Goal: Task Accomplishment & Management: Use online tool/utility

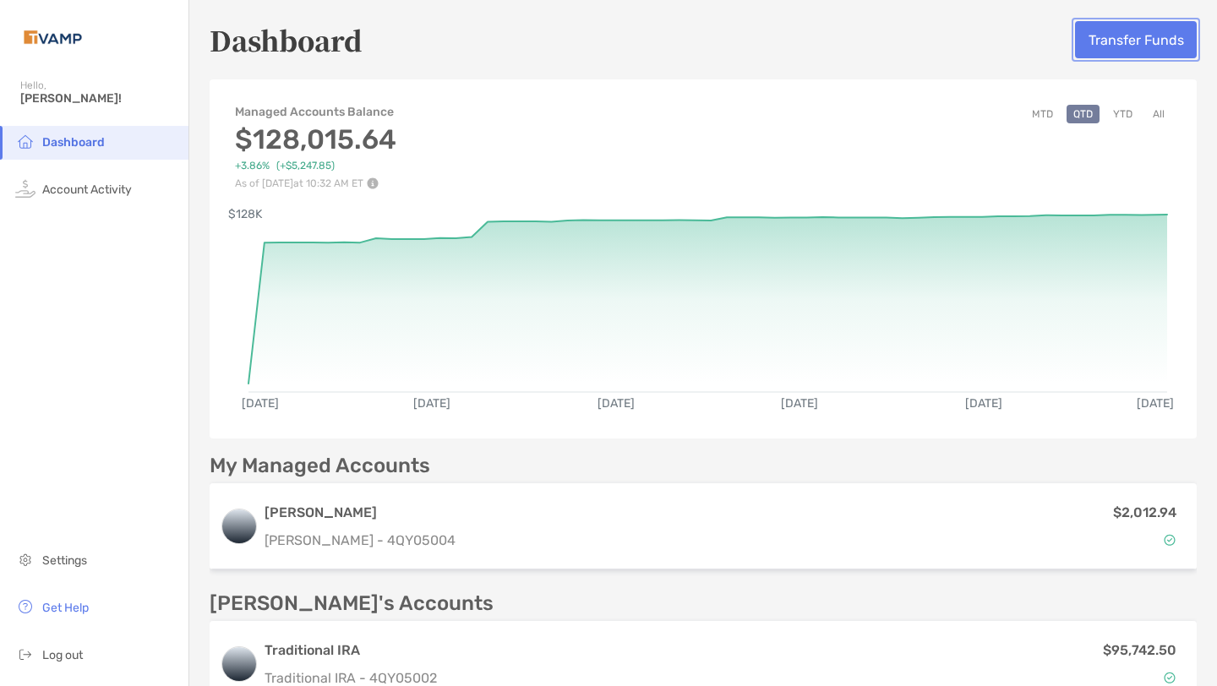
click at [1110, 52] on button "Transfer Funds" at bounding box center [1136, 39] width 122 height 37
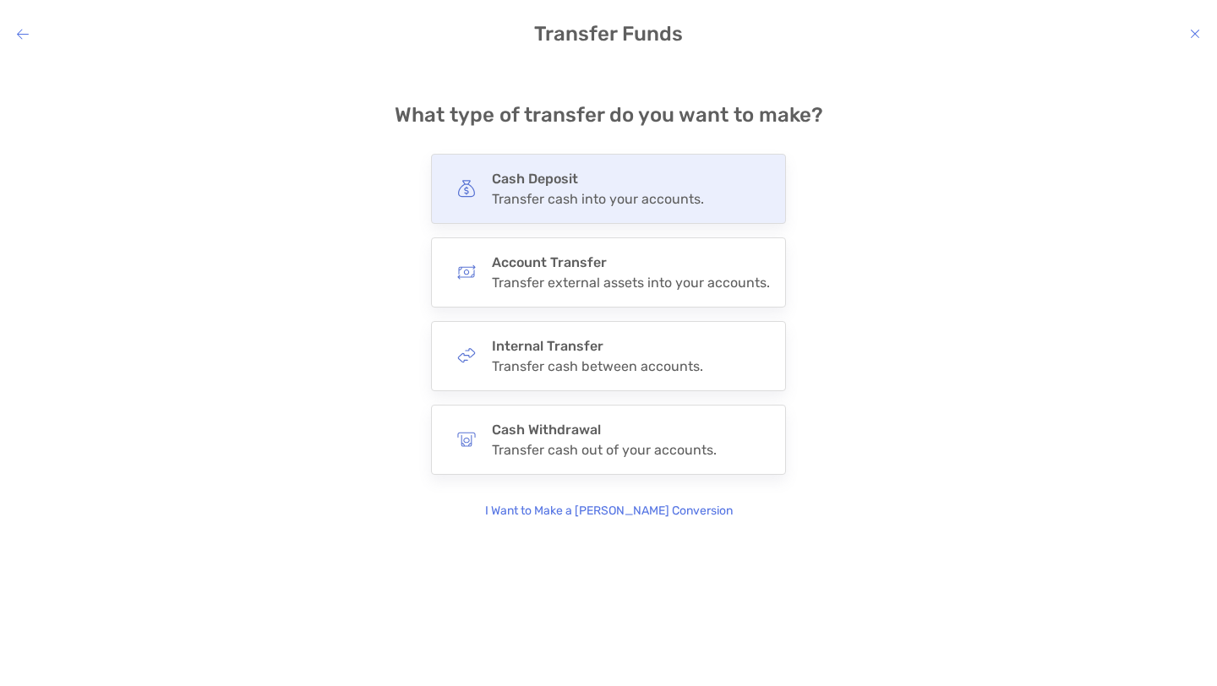
click at [631, 193] on div "Transfer cash into your accounts." at bounding box center [598, 199] width 212 height 16
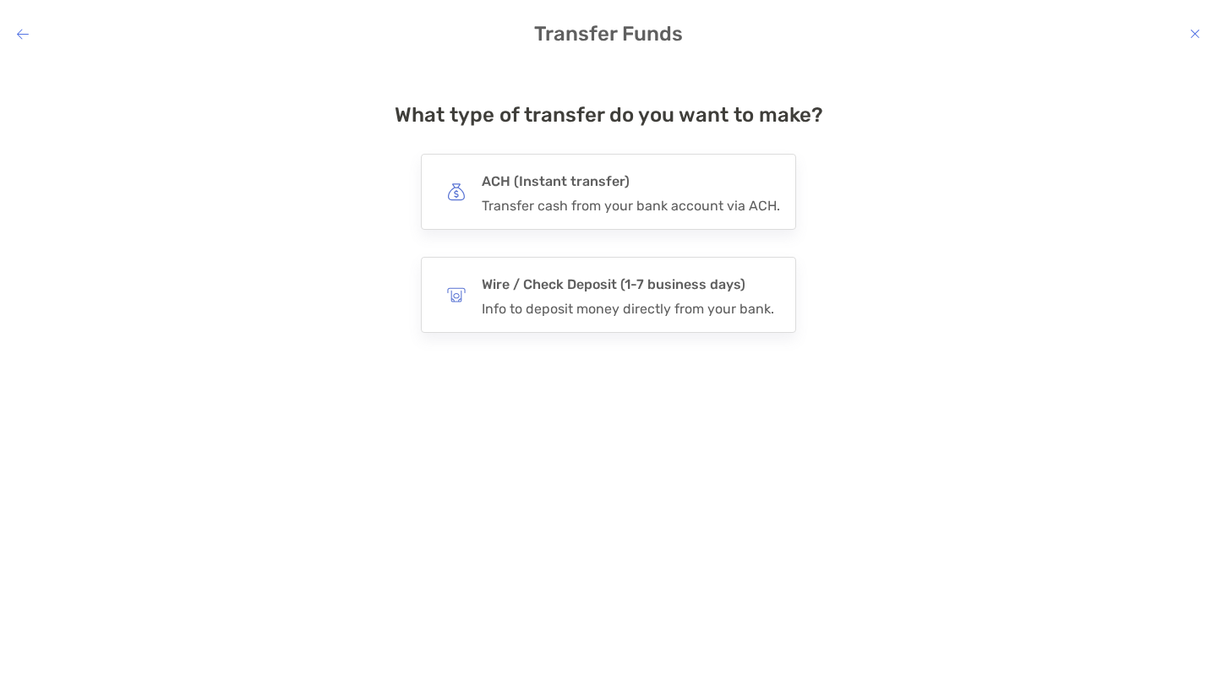
click at [631, 193] on h4 "ACH (Instant transfer)" at bounding box center [631, 182] width 298 height 24
click at [0, 0] on input "***" at bounding box center [0, 0] width 0 height 0
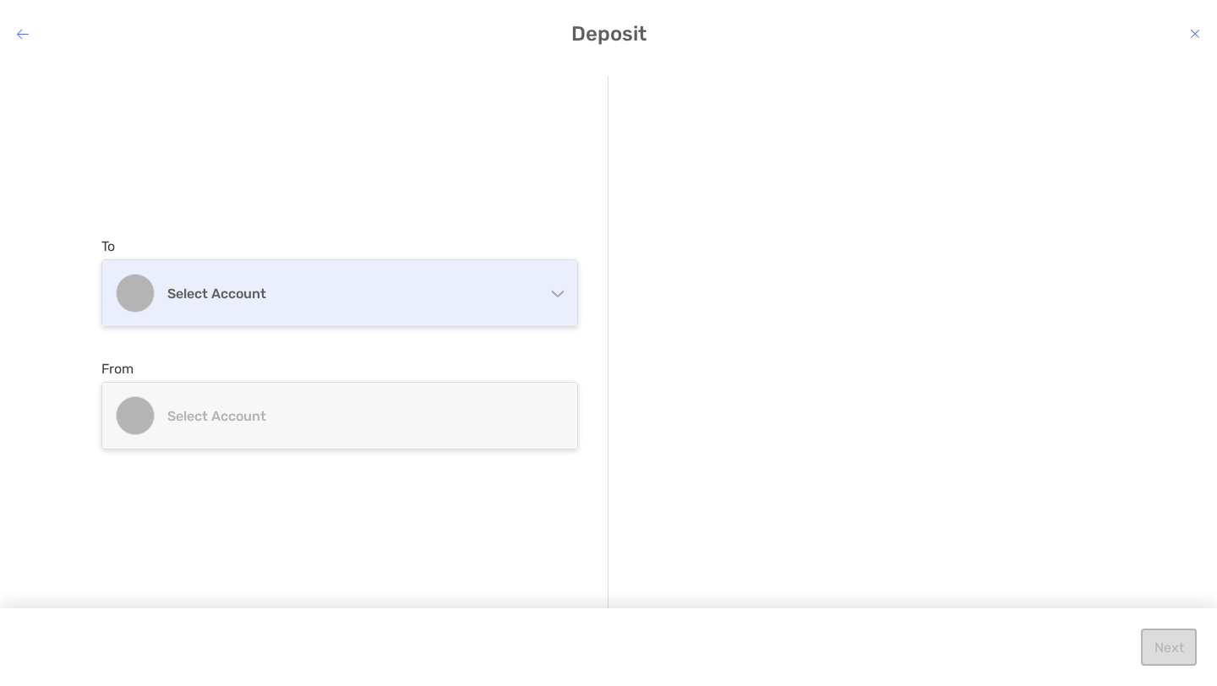
click at [516, 289] on h4 "Select account" at bounding box center [349, 294] width 365 height 16
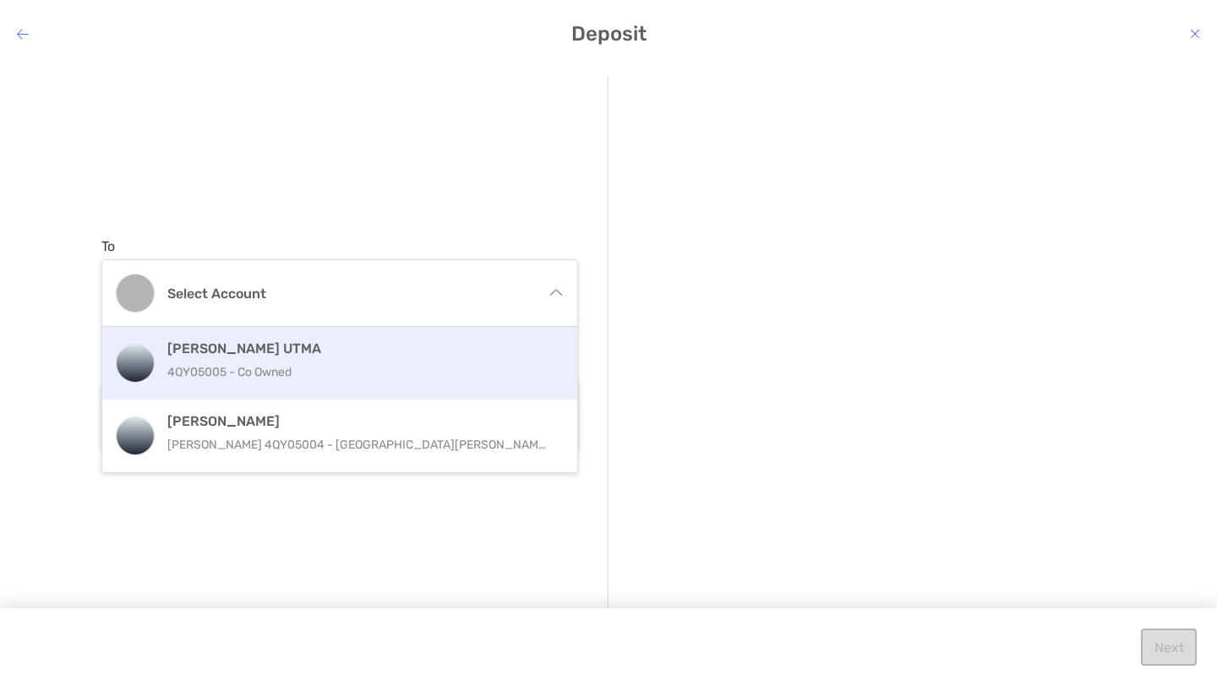
click at [382, 352] on h4 "[PERSON_NAME] UTMA" at bounding box center [357, 349] width 381 height 16
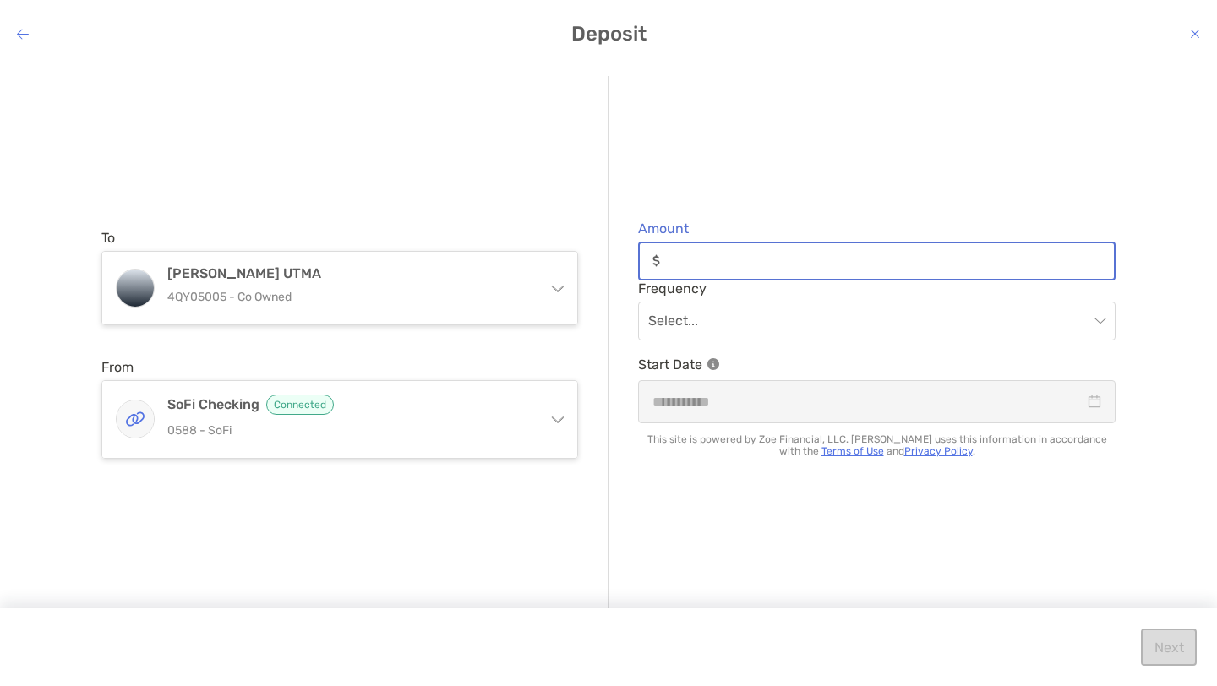
click at [709, 255] on input "Amount" at bounding box center [890, 261] width 447 height 14
type input "*****"
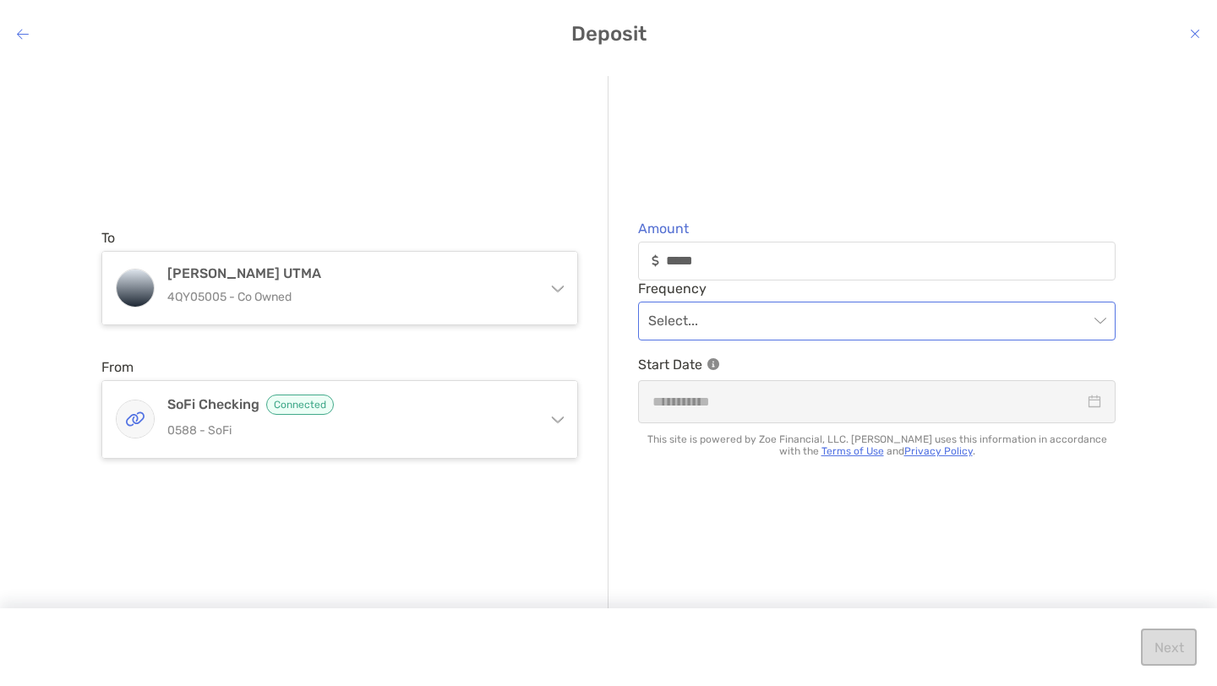
click at [728, 325] on input "modal" at bounding box center [868, 321] width 440 height 37
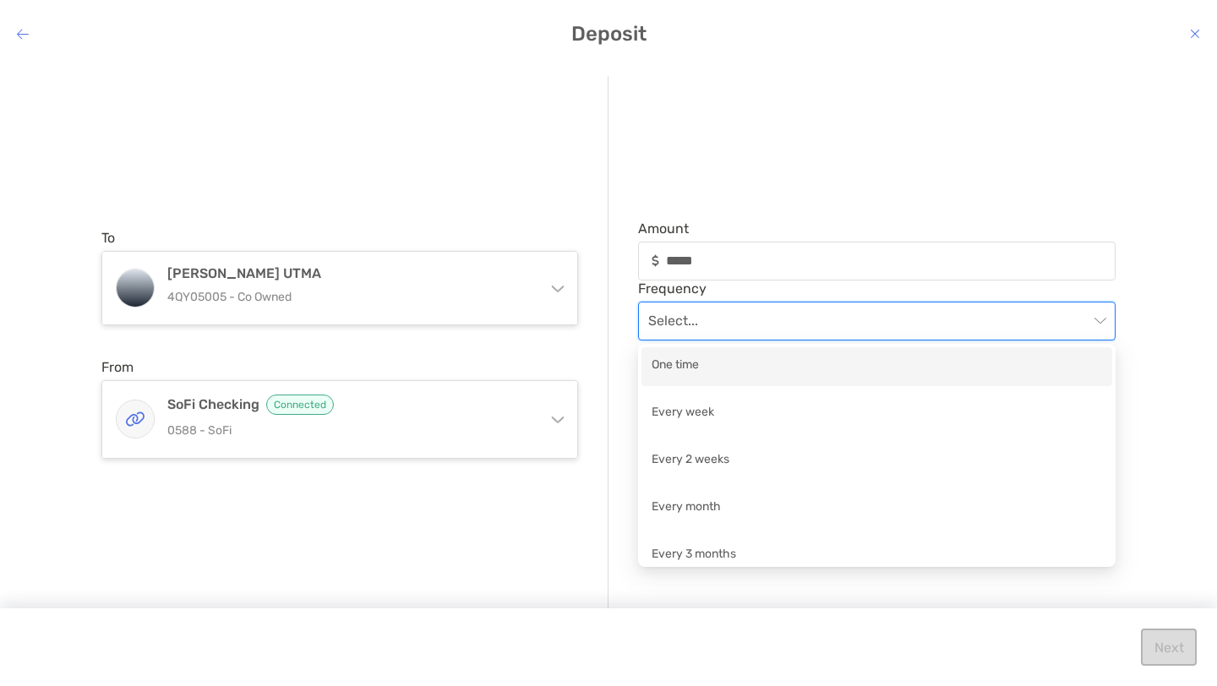
click at [711, 362] on div "One time" at bounding box center [877, 366] width 451 height 21
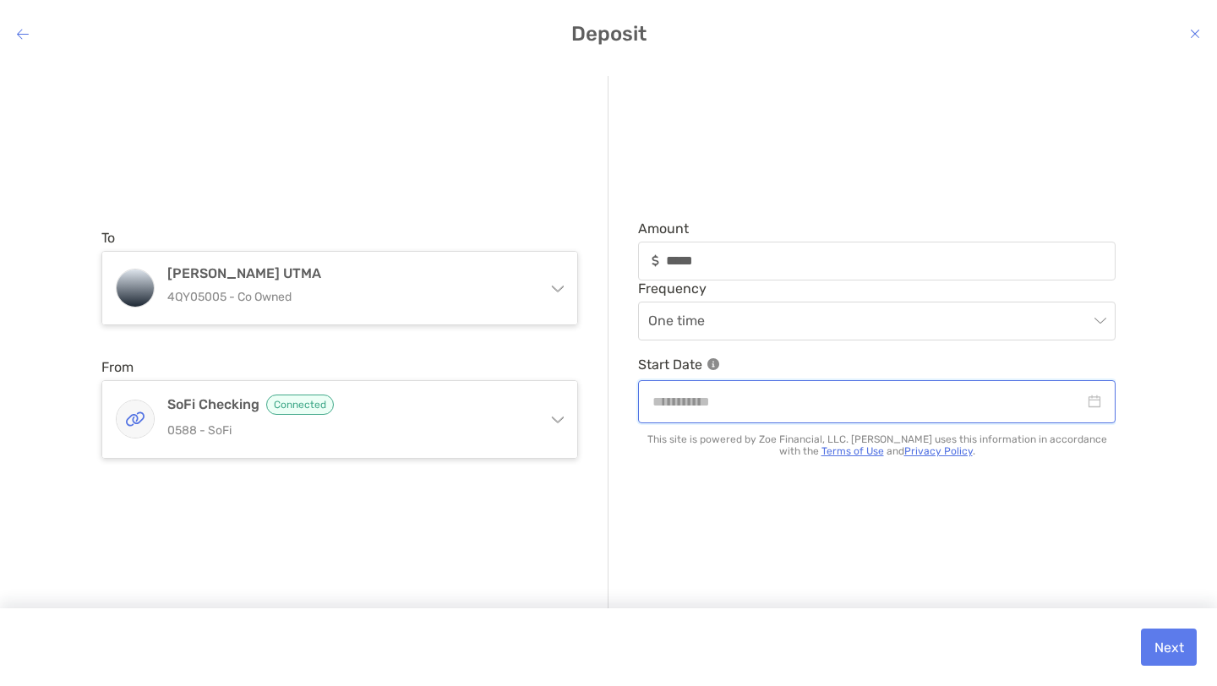
click at [727, 404] on input "modal" at bounding box center [869, 401] width 432 height 21
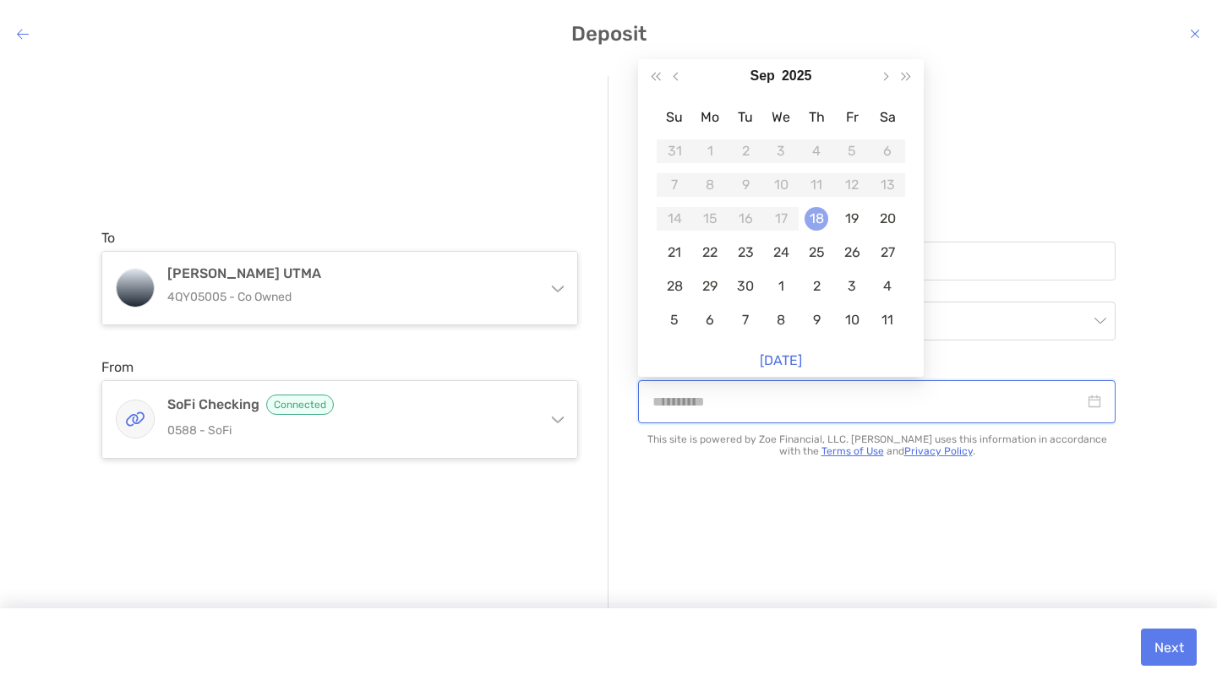
type input "**********"
click at [821, 217] on div "18" at bounding box center [817, 219] width 24 height 24
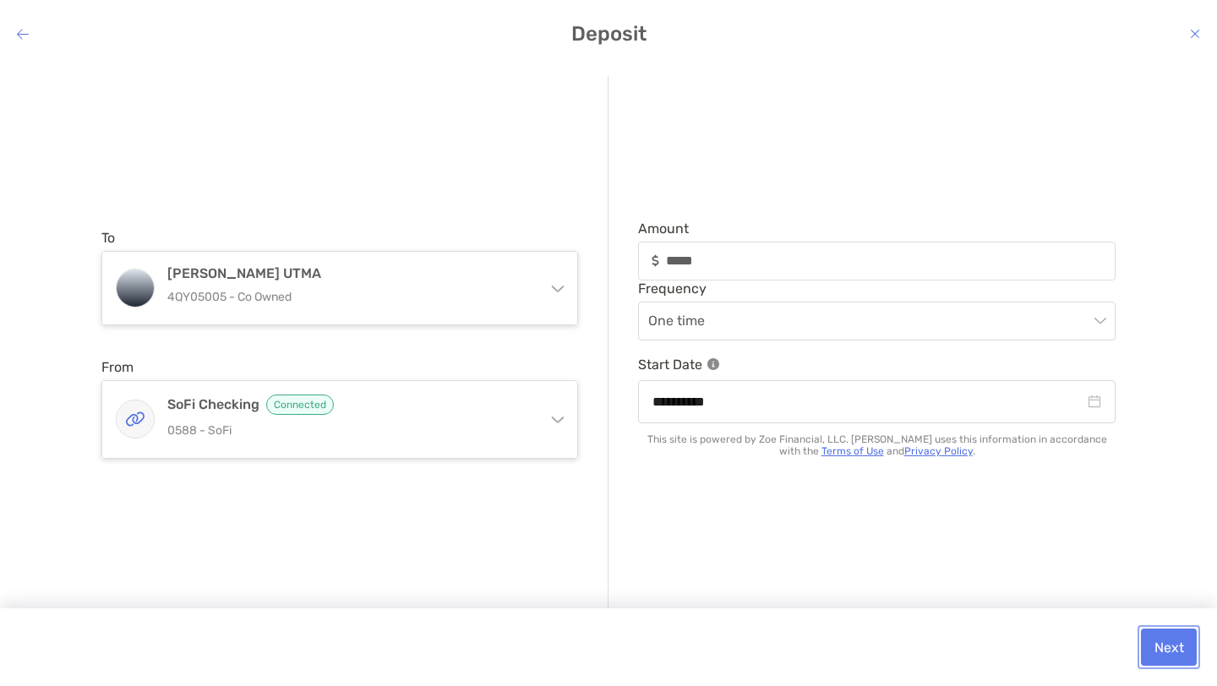
click at [1156, 637] on button "Next" at bounding box center [1169, 647] width 56 height 37
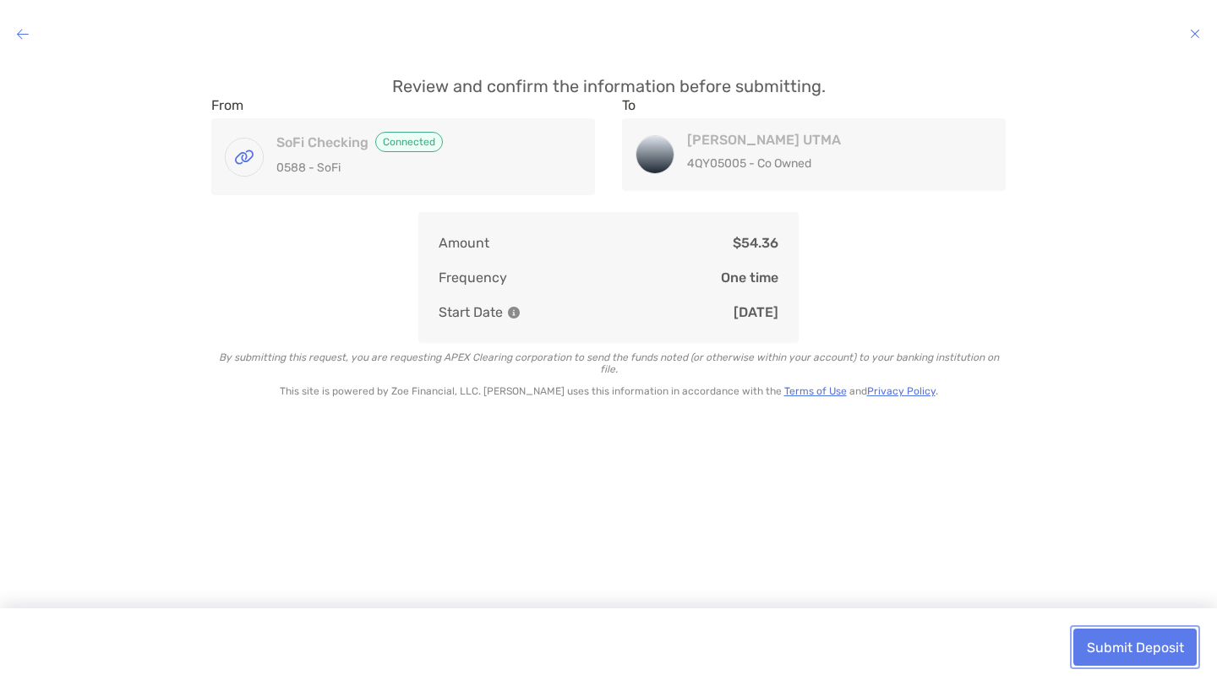
click at [1158, 650] on button "Submit Deposit" at bounding box center [1135, 647] width 123 height 37
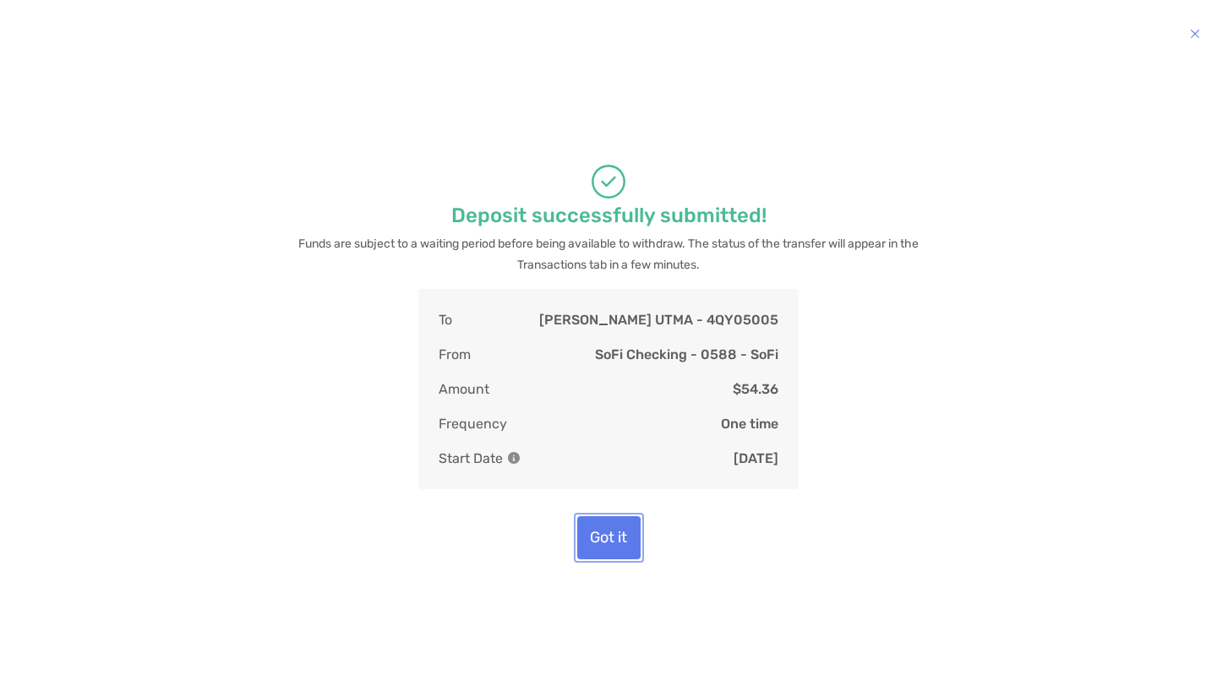
click at [611, 549] on button "Got it" at bounding box center [608, 538] width 63 height 43
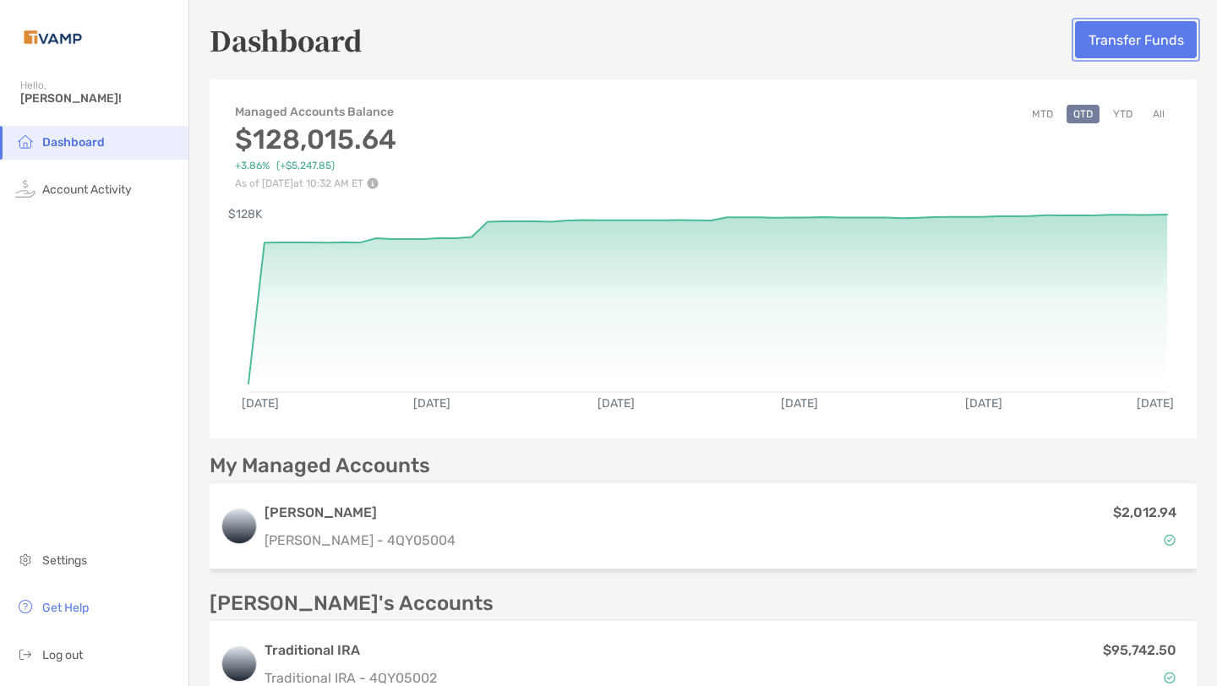
click at [1102, 45] on button "Transfer Funds" at bounding box center [1136, 39] width 122 height 37
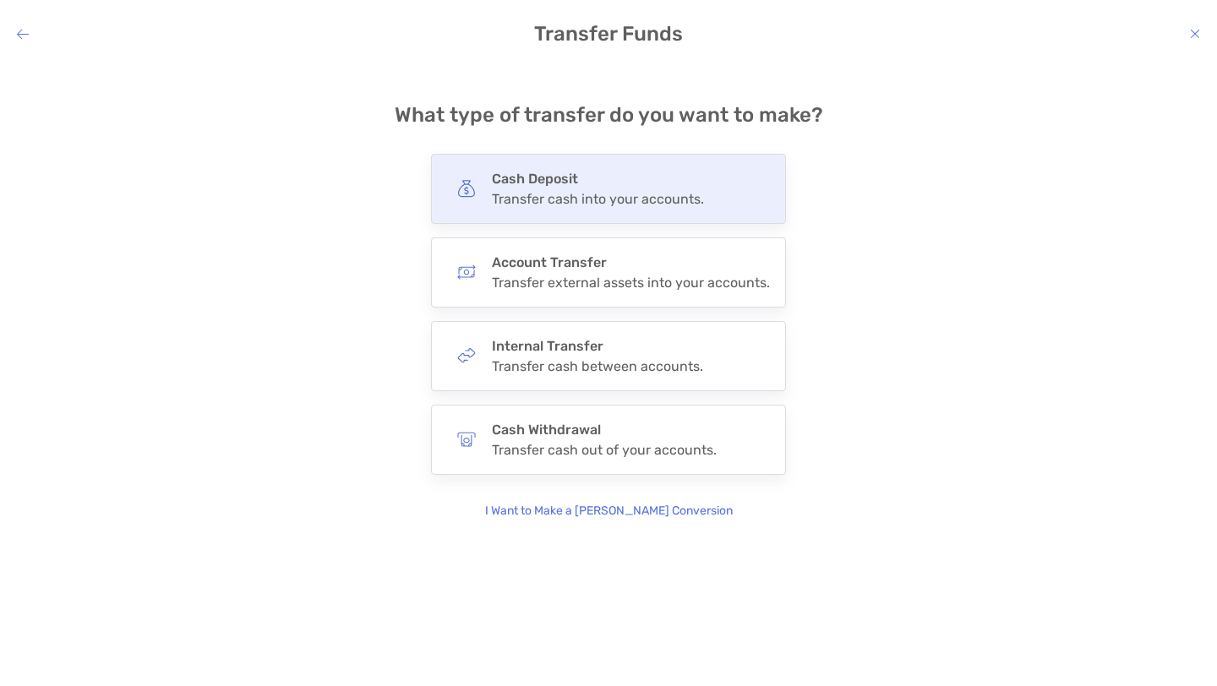
click at [587, 191] on div "Transfer cash into your accounts." at bounding box center [598, 199] width 212 height 16
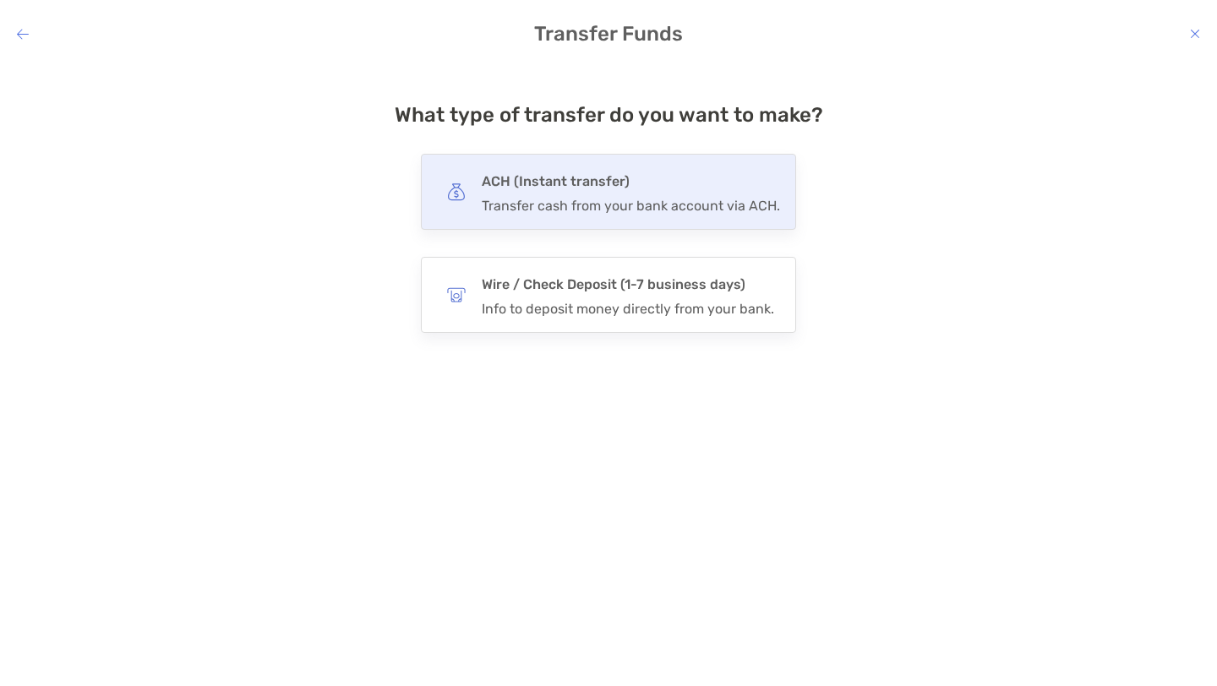
click at [584, 200] on div "Transfer cash from your bank account via ACH." at bounding box center [631, 206] width 298 height 16
click at [0, 0] on input "***" at bounding box center [0, 0] width 0 height 0
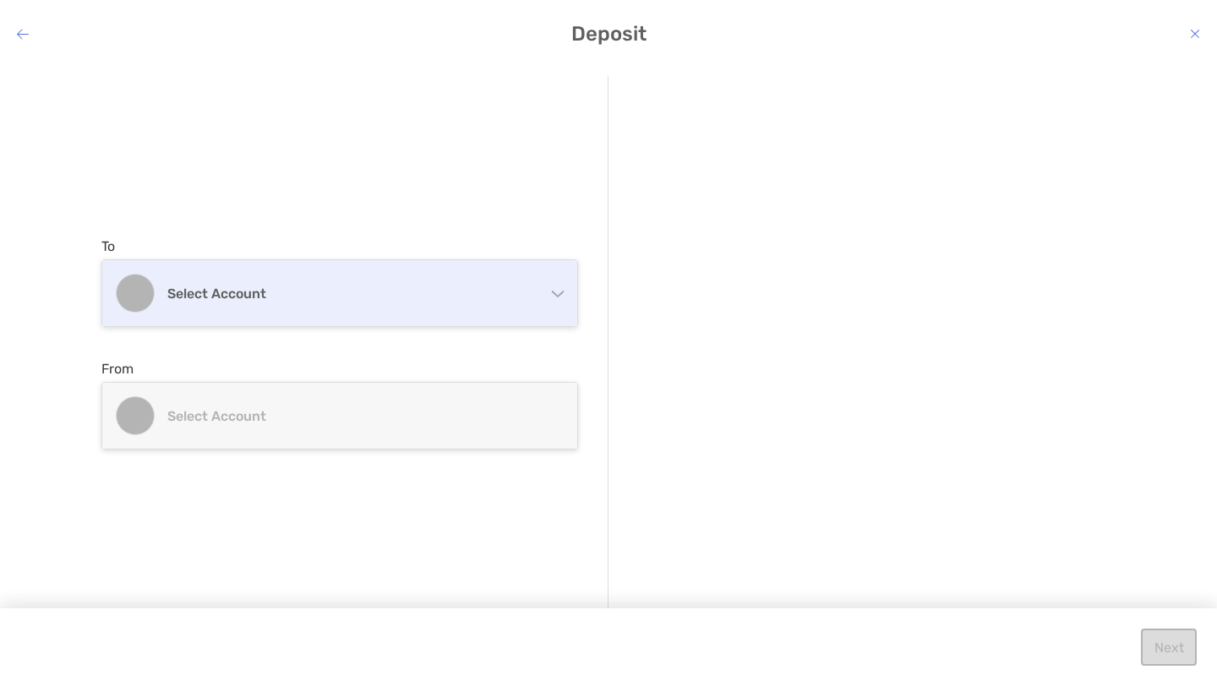
click at [408, 303] on div "Select account" at bounding box center [339, 293] width 475 height 66
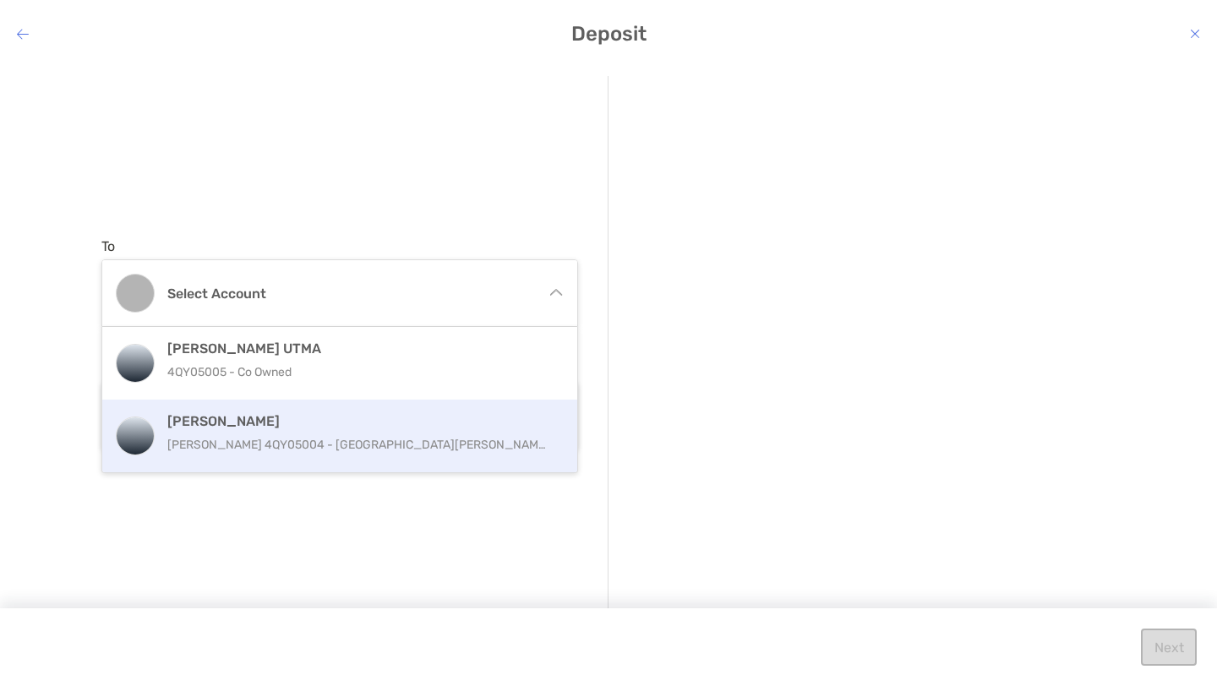
click at [329, 431] on div "[PERSON_NAME] [PERSON_NAME] 4QY05004 - [PERSON_NAME]" at bounding box center [357, 436] width 381 height 46
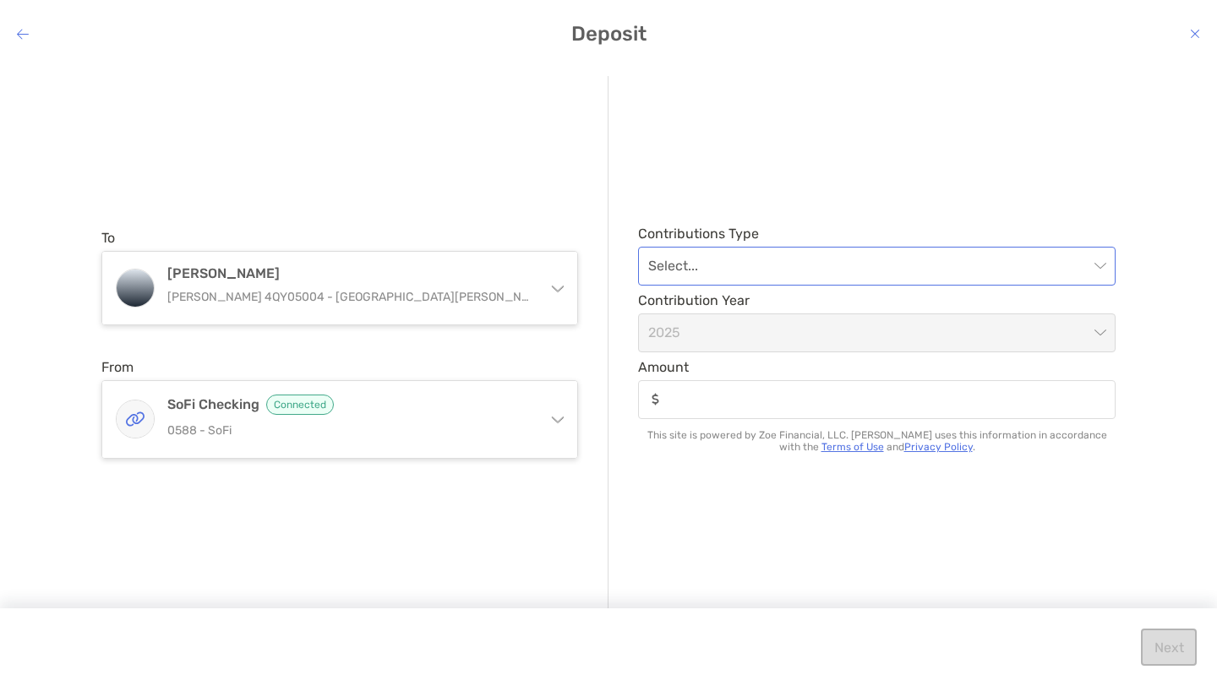
click at [760, 280] on input "modal" at bounding box center [868, 266] width 440 height 37
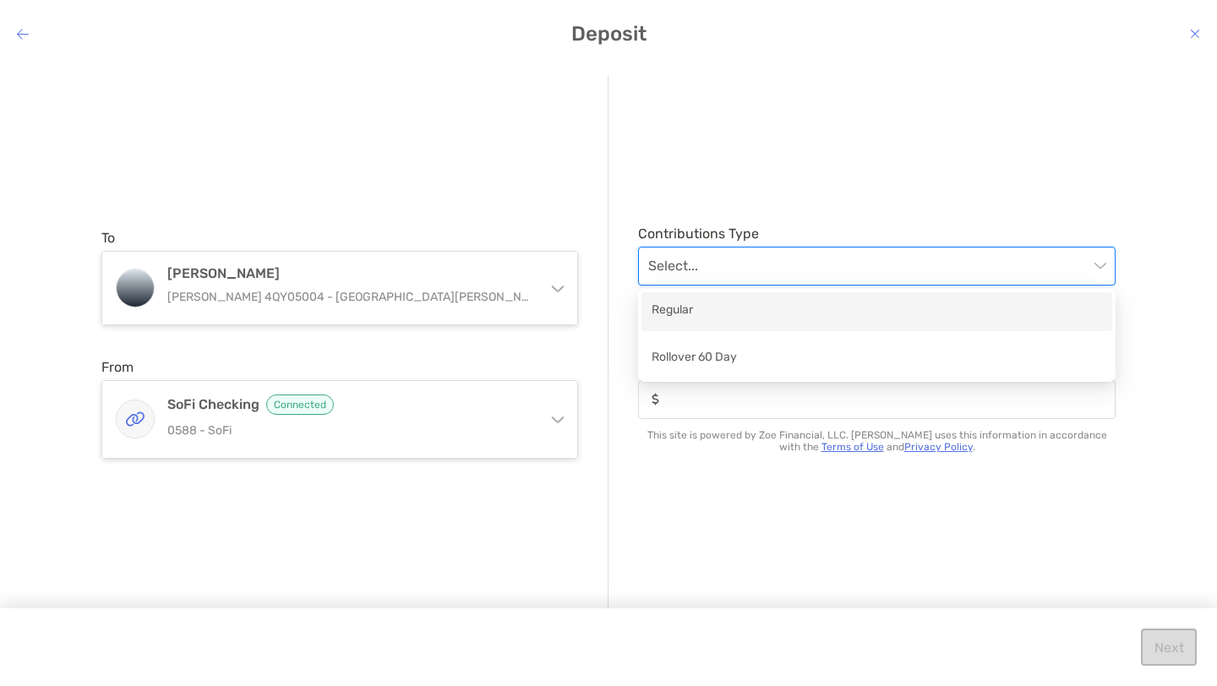
click at [742, 309] on div "Regular" at bounding box center [877, 311] width 451 height 21
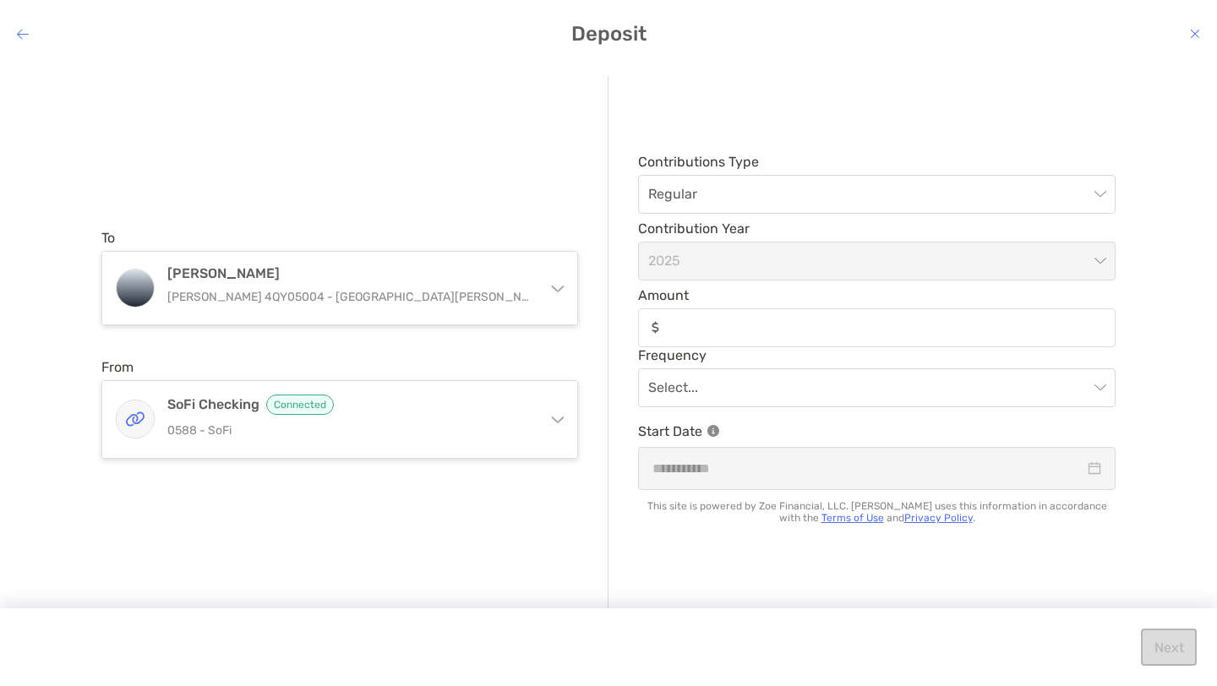
click at [733, 342] on div "modal" at bounding box center [877, 328] width 478 height 39
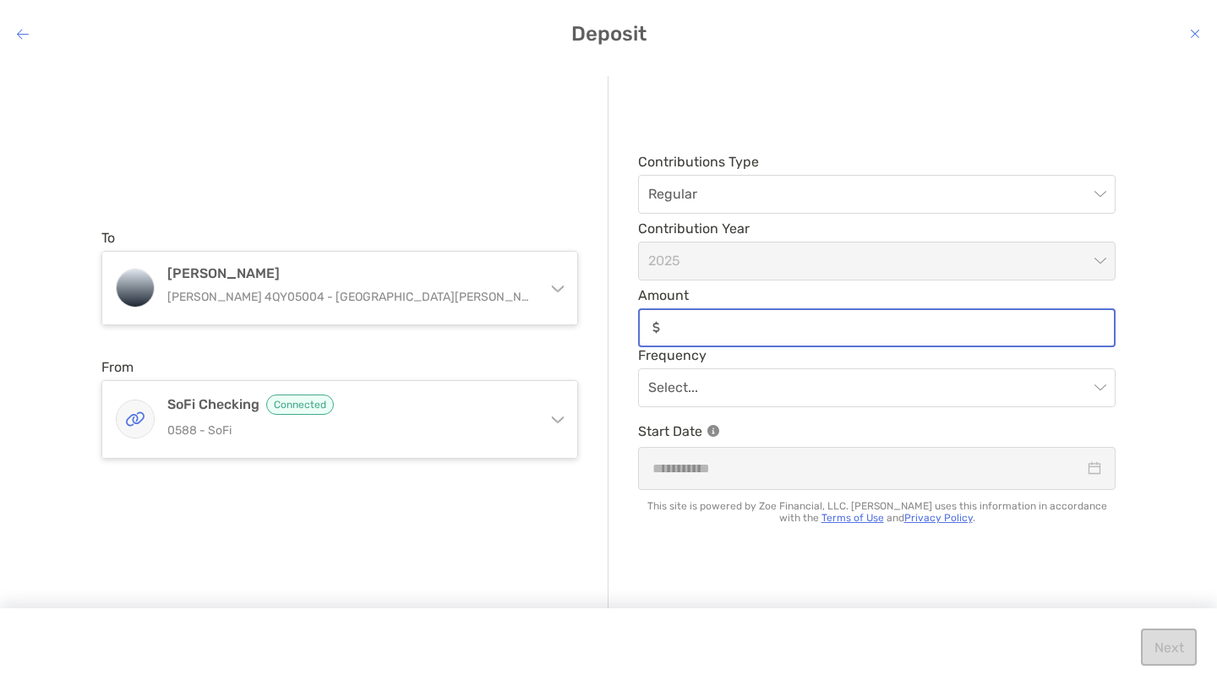
click at [733, 335] on input "Amount" at bounding box center [890, 327] width 447 height 14
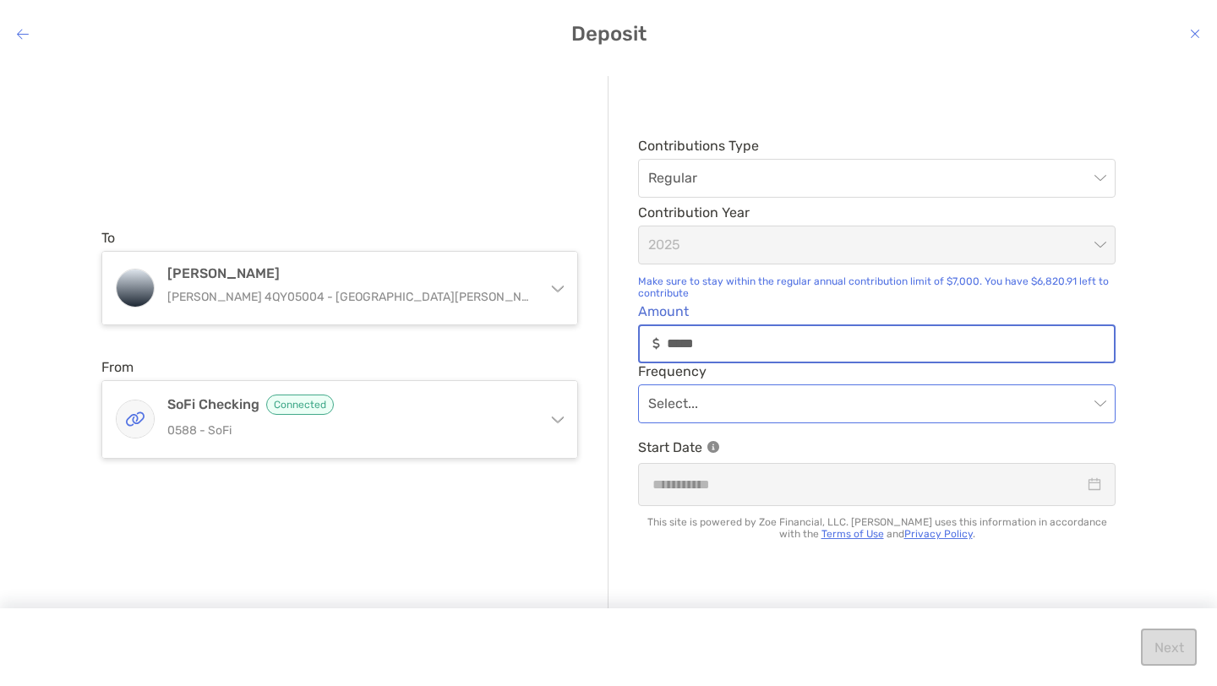
type input "*****"
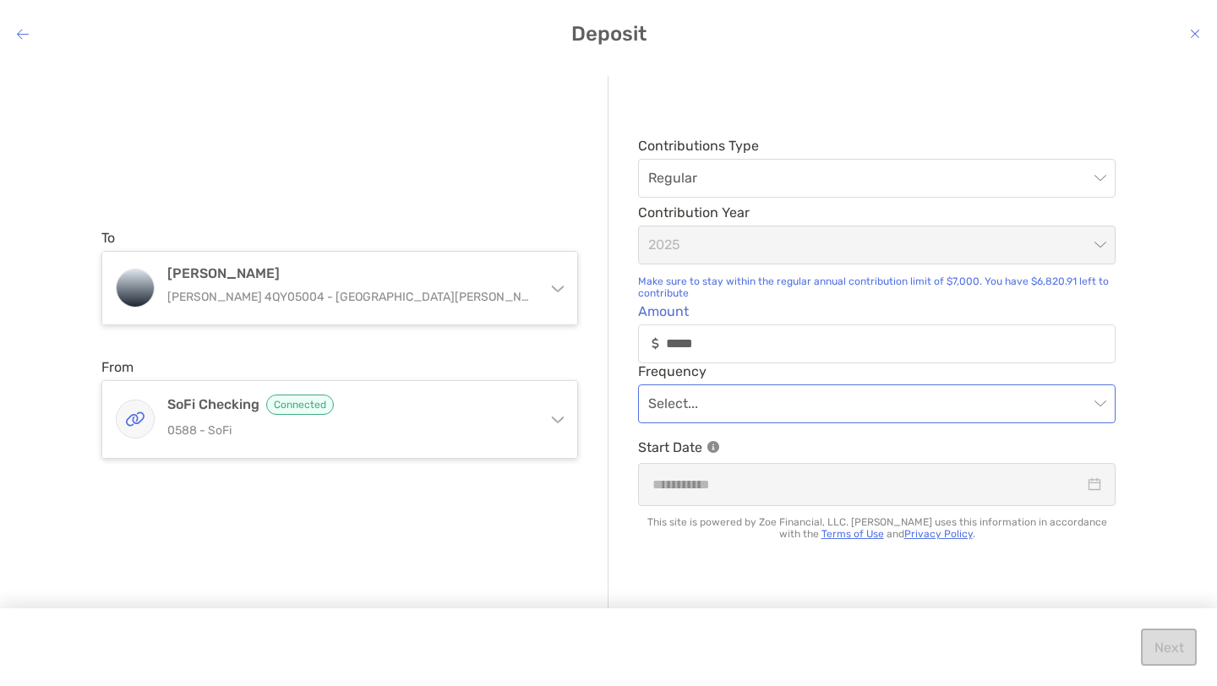
click at [737, 393] on input "modal" at bounding box center [868, 403] width 440 height 37
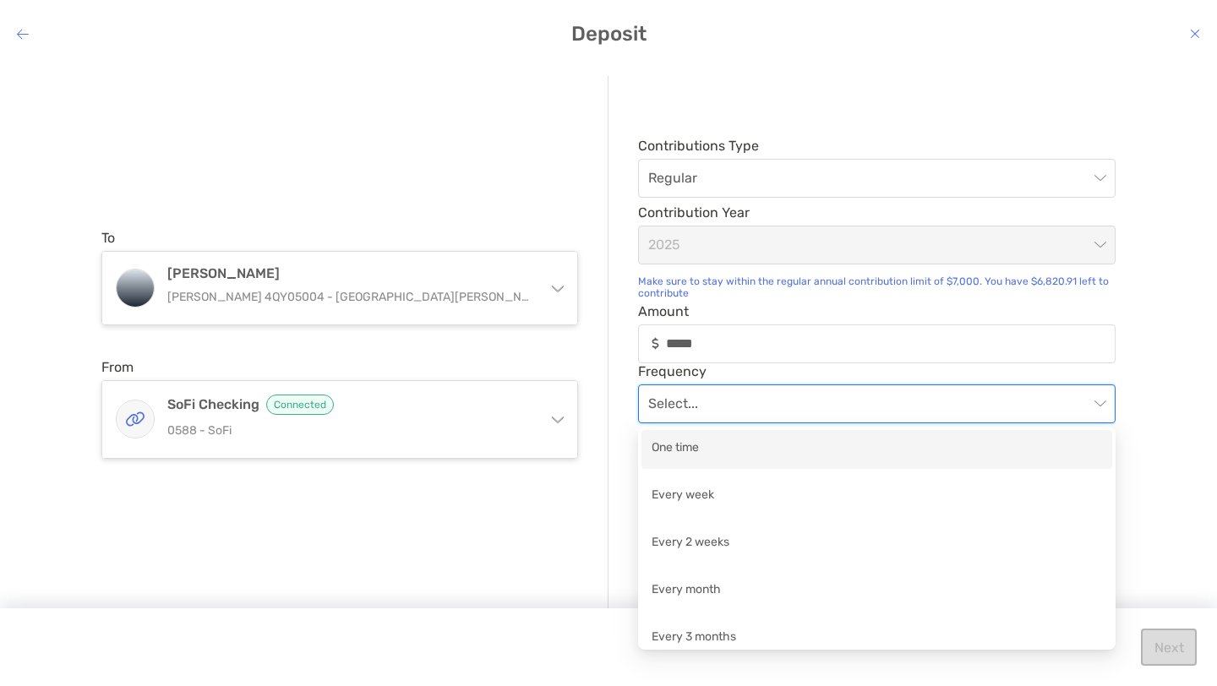
click at [730, 442] on div "One time" at bounding box center [877, 449] width 451 height 21
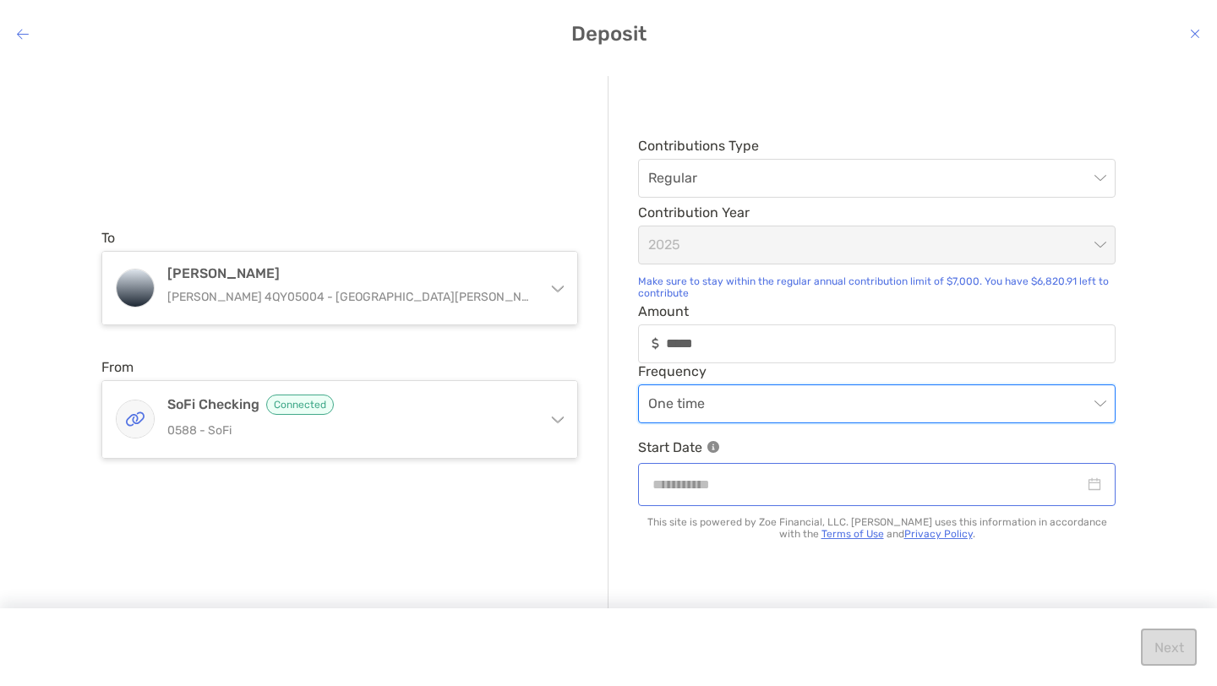
click at [861, 499] on div "modal" at bounding box center [877, 484] width 478 height 43
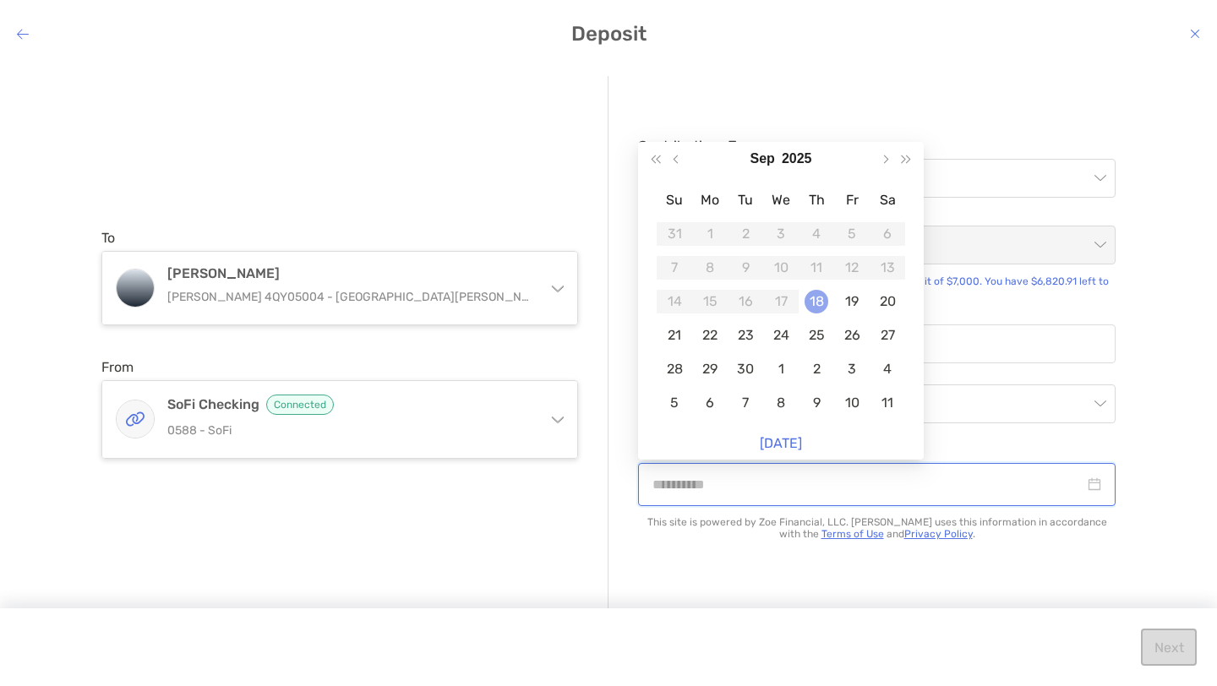
type input "**********"
click at [827, 298] on div "18" at bounding box center [817, 302] width 24 height 24
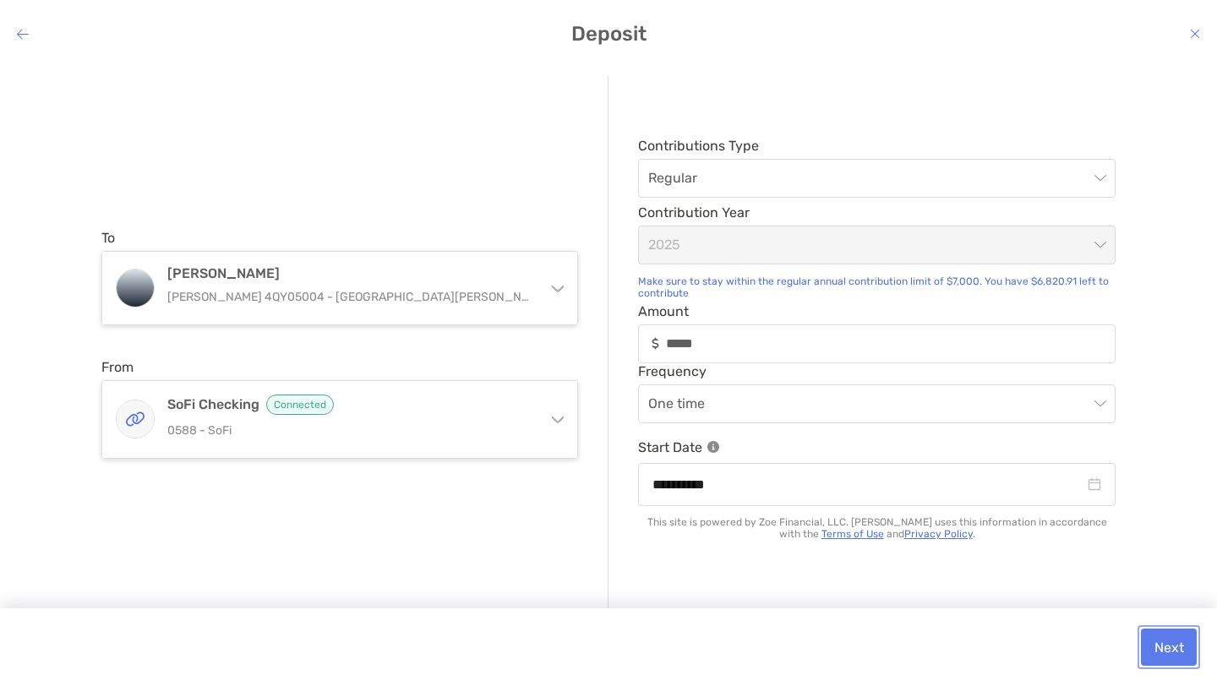
click at [1173, 647] on button "Next" at bounding box center [1169, 647] width 56 height 37
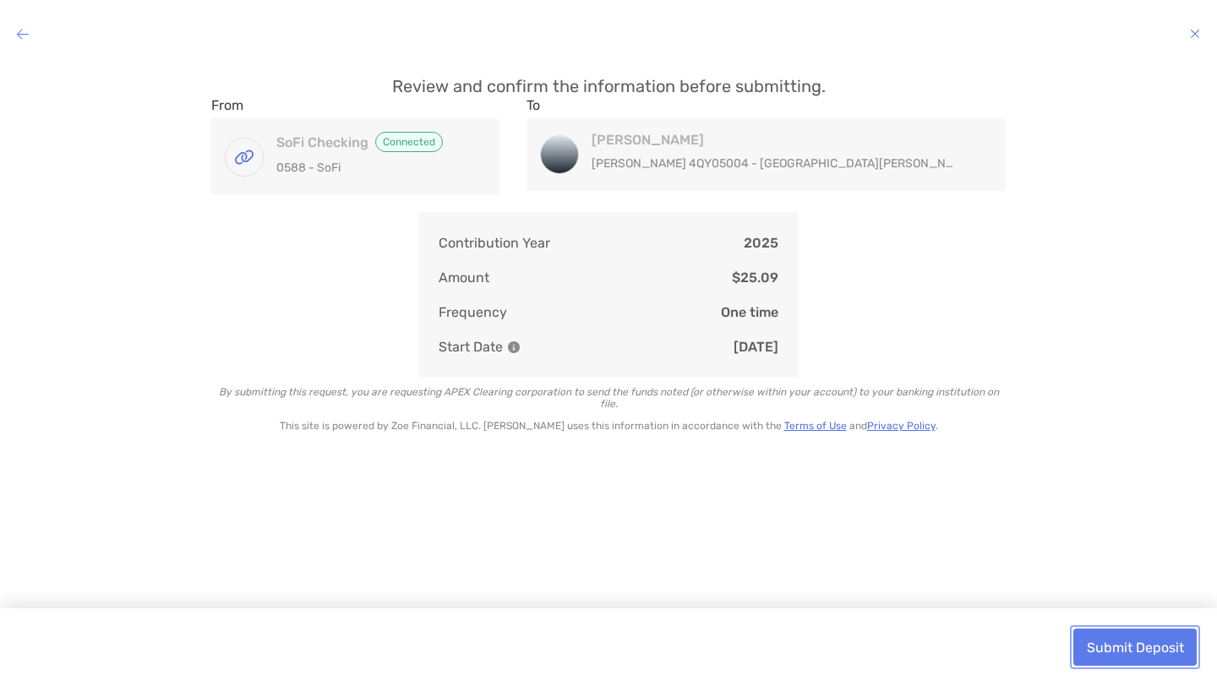
click at [1173, 647] on button "Submit Deposit" at bounding box center [1135, 647] width 123 height 37
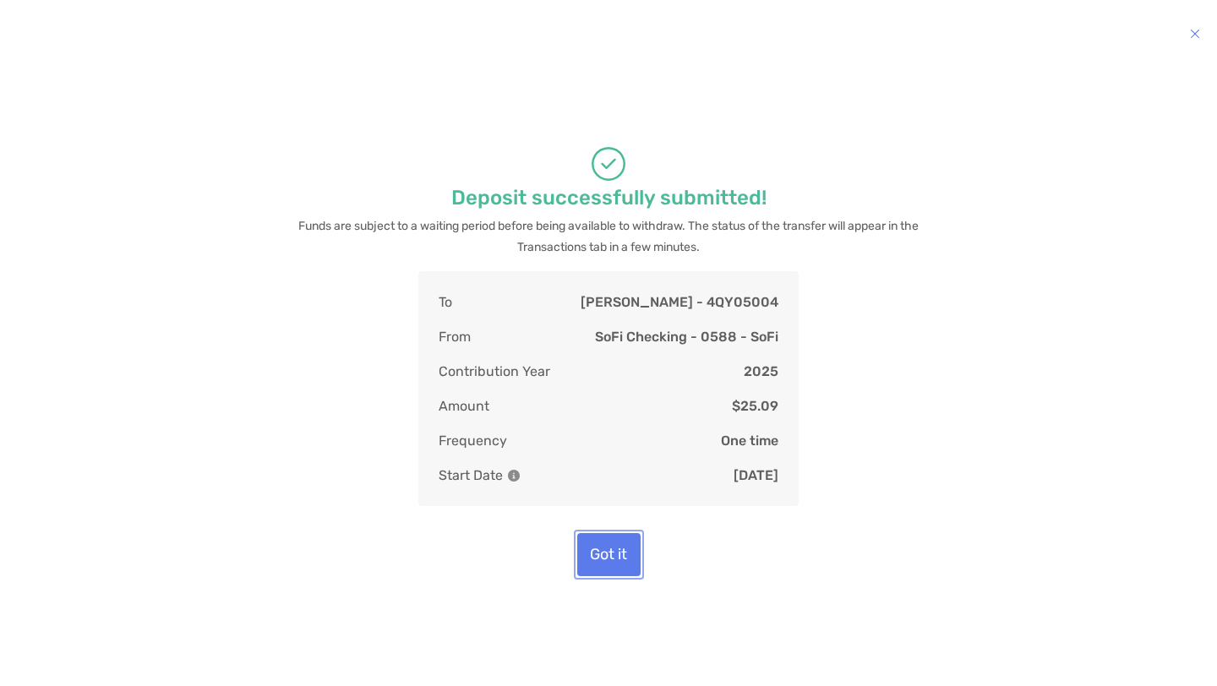
click at [613, 571] on button "Got it" at bounding box center [608, 554] width 63 height 43
